Goal: Task Accomplishment & Management: Complete application form

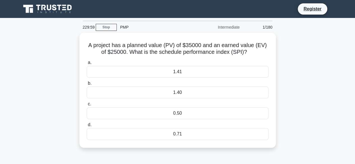
click at [40, 6] on icon at bounding box center [48, 9] width 54 height 11
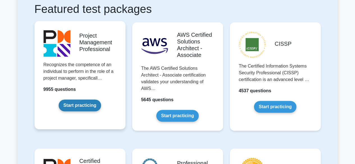
scroll to position [112, 0]
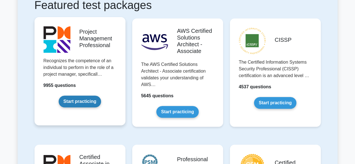
click at [83, 102] on link "Start practicing" at bounding box center [80, 102] width 42 height 12
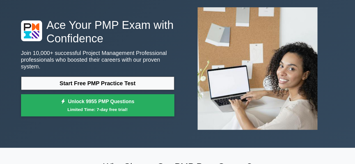
scroll to position [28, 0]
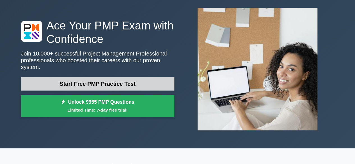
click at [99, 77] on link "Start Free PMP Practice Test" at bounding box center [97, 83] width 153 height 13
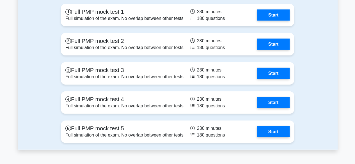
scroll to position [1656, 0]
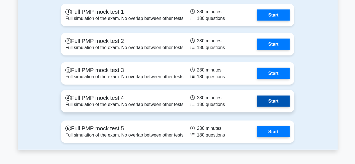
click at [257, 106] on link "Start" at bounding box center [273, 101] width 33 height 11
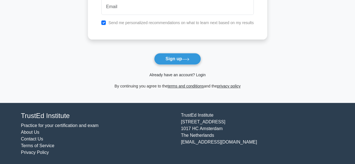
scroll to position [82, 0]
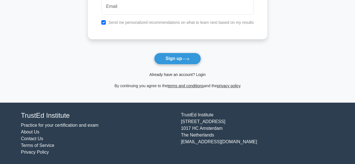
click at [166, 75] on link "Already have an account? Login" at bounding box center [177, 74] width 56 height 4
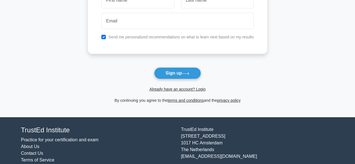
scroll to position [0, 0]
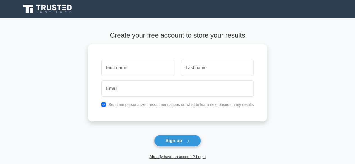
click at [38, 8] on icon at bounding box center [38, 8] width 4 height 6
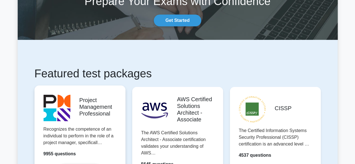
scroll to position [56, 0]
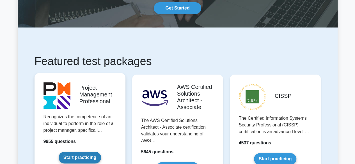
click at [76, 155] on link "Start practicing" at bounding box center [80, 158] width 42 height 12
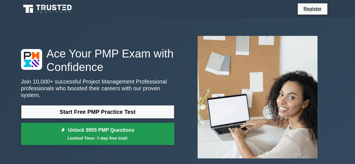
click at [127, 124] on link "Unlock 9955 PMP Questions Limited Time: 7-day free trial!" at bounding box center [97, 134] width 153 height 22
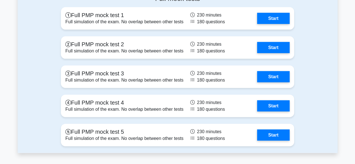
scroll to position [1684, 0]
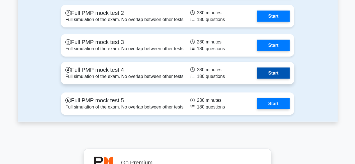
click at [258, 70] on link "Start" at bounding box center [273, 73] width 33 height 11
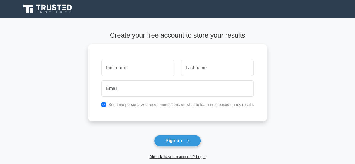
click at [53, 8] on icon at bounding box center [48, 9] width 54 height 11
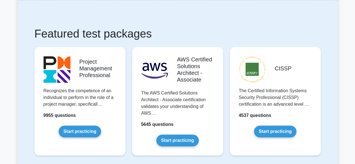
scroll to position [84, 0]
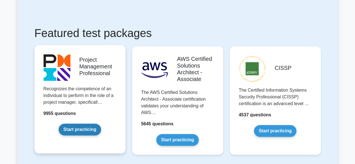
click at [73, 134] on link "Start practicing" at bounding box center [80, 130] width 42 height 12
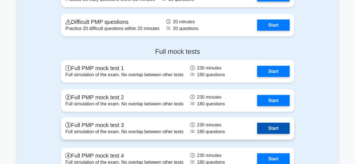
scroll to position [1656, 0]
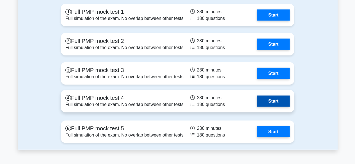
click at [257, 96] on link "Start" at bounding box center [273, 101] width 33 height 11
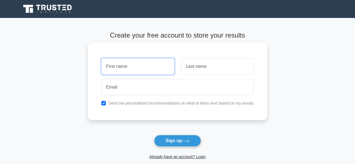
click at [134, 65] on input "text" at bounding box center [137, 66] width 73 height 16
type input "hari"
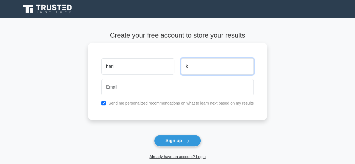
type input "k"
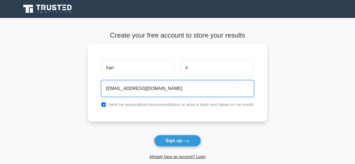
type input "harikrishnan050@gmail.com"
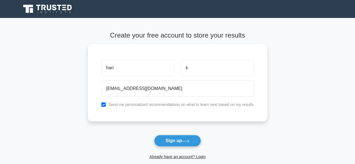
click at [179, 147] on div "Already have an account? Login" at bounding box center [177, 153] width 179 height 13
click at [179, 144] on button "Sign up" at bounding box center [177, 141] width 47 height 12
